Goal: Contribute content: Add original content to the website for others to see

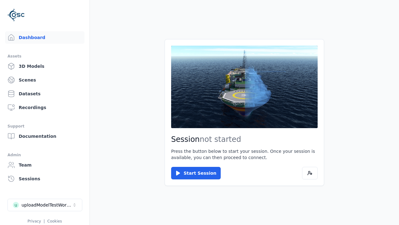
click at [45, 66] on link "3D Models" at bounding box center [45, 66] width 80 height 12
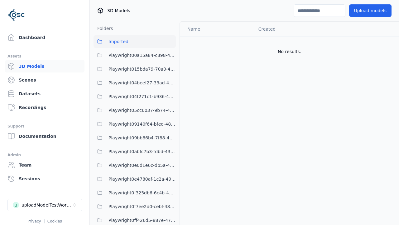
click at [370, 11] on button "Upload models" at bounding box center [370, 10] width 42 height 12
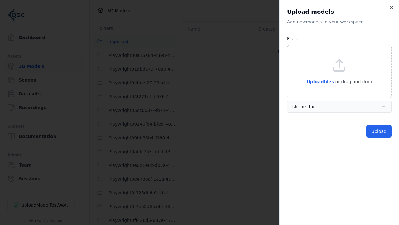
click at [379, 131] on button "Upload" at bounding box center [379, 131] width 25 height 12
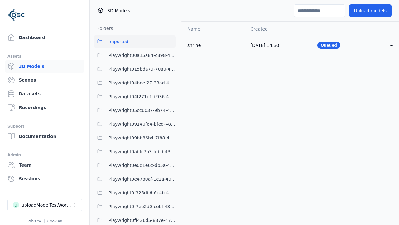
click at [392, 45] on html "Support Dashboard Assets 3D Models Scenes Datasets Recordings Support Documenta…" at bounding box center [199, 112] width 399 height 225
click at [378, 69] on div "Delete" at bounding box center [378, 69] width 37 height 10
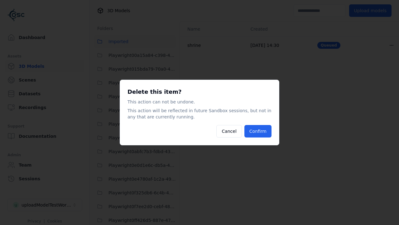
click at [258, 131] on button "Confirm" at bounding box center [258, 131] width 27 height 12
